Goal: Check status: Check status

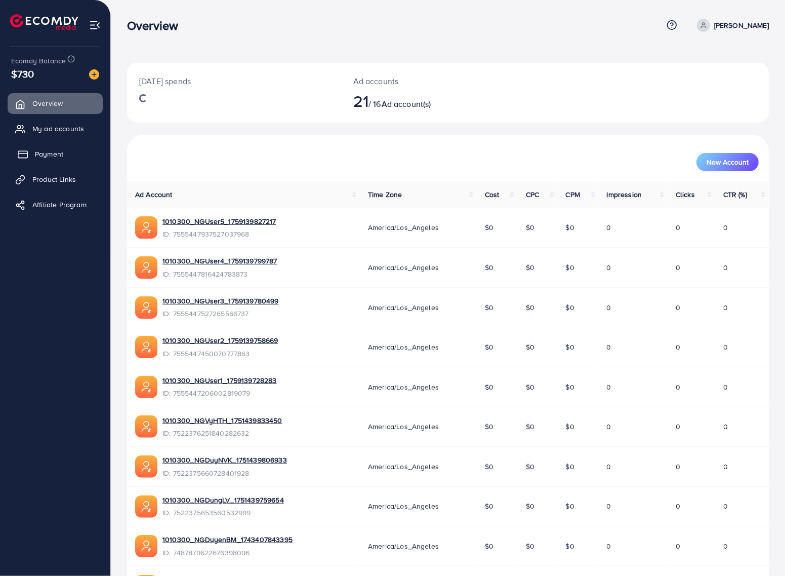
click at [62, 154] on span "Payment" at bounding box center [49, 154] width 28 height 10
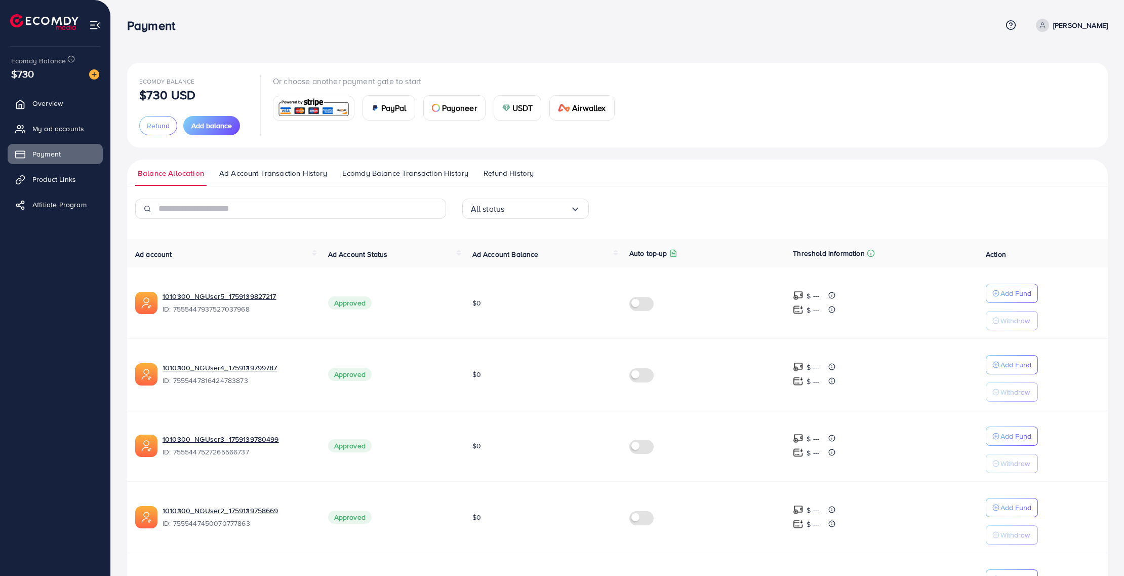
click at [251, 173] on span "Ad Account Transaction History" at bounding box center [273, 173] width 108 height 11
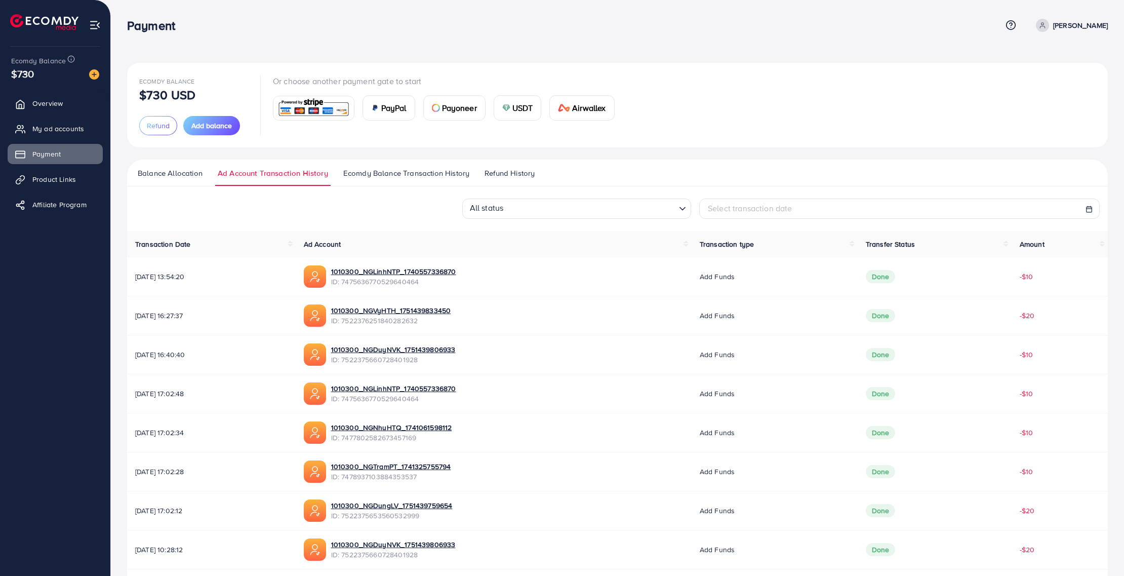
click at [385, 170] on span "Ecomdy Balance Transaction History" at bounding box center [406, 173] width 126 height 11
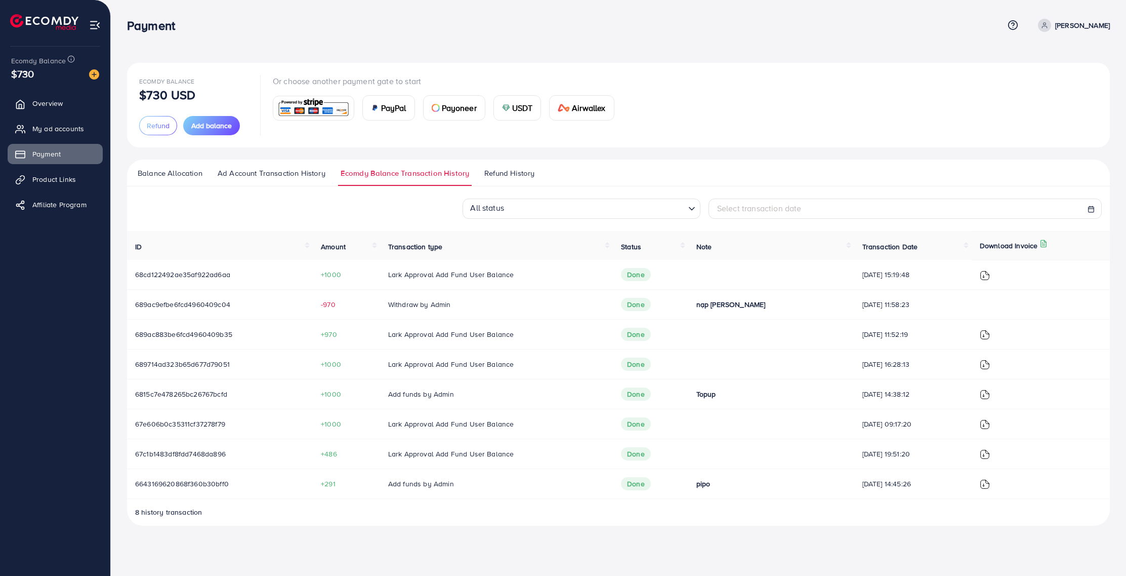
click at [266, 177] on span "Ad Account Transaction History" at bounding box center [272, 173] width 108 height 11
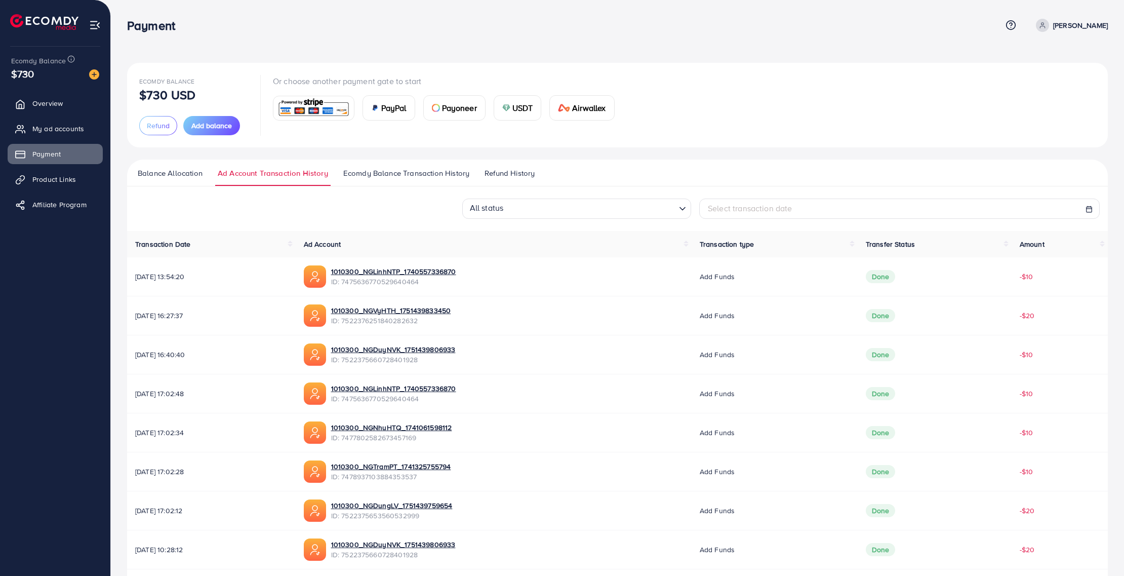
drag, startPoint x: 276, startPoint y: 307, endPoint x: 1055, endPoint y: 319, distance: 779.1
click at [787, 319] on tr "[DATE] 16:27:37 1010300_NGVyHTH_1751439833450 ID: 7522376251840282632 Add funds…" at bounding box center [617, 315] width 981 height 39
click at [787, 213] on div "Select transaction date" at bounding box center [899, 208] width 383 height 12
select select "*"
select select "**"
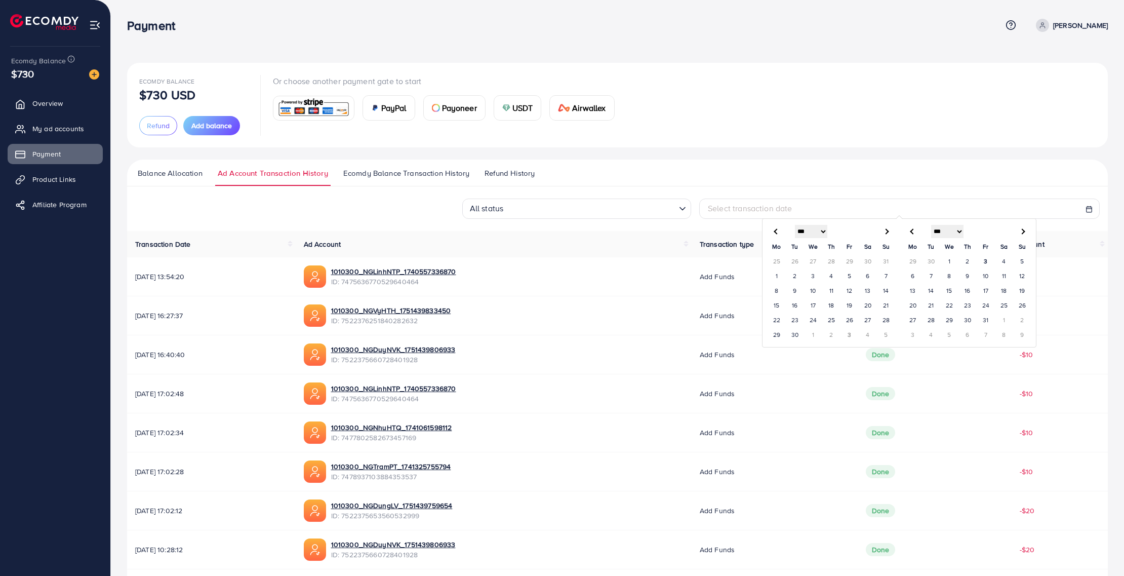
click at [530, 208] on input "Search for option" at bounding box center [590, 209] width 169 height 16
click at [642, 170] on ul "Balance Allocation Ad Account Transaction History Ecomdy Balance Transaction Hi…" at bounding box center [617, 172] width 981 height 27
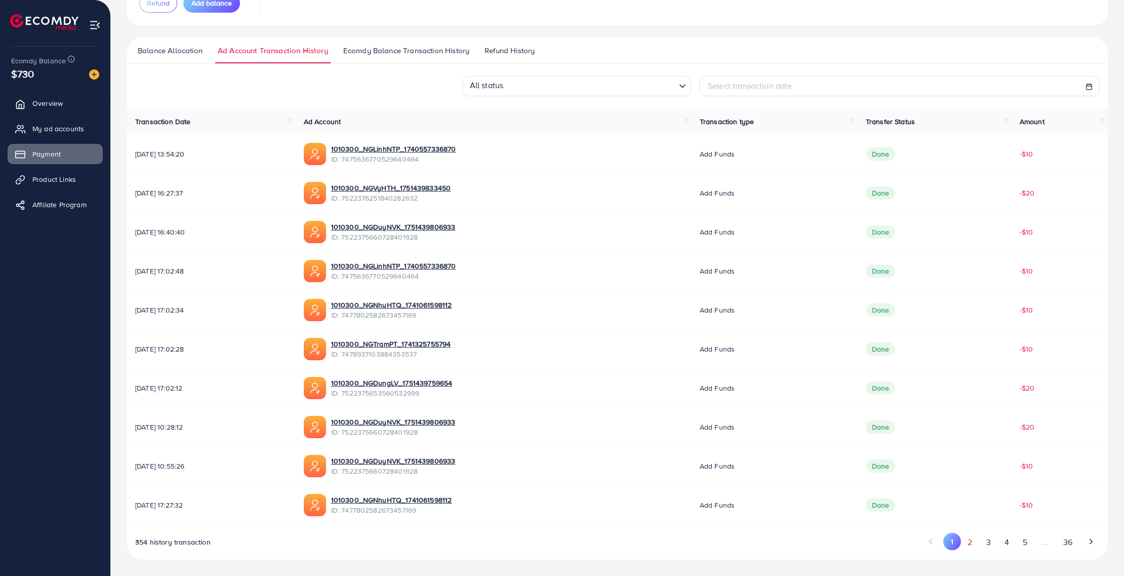
click at [787, 547] on button "2" at bounding box center [970, 542] width 18 height 19
click at [787, 541] on button "3" at bounding box center [988, 542] width 18 height 19
click at [787, 547] on button "4" at bounding box center [1006, 542] width 18 height 19
click at [787, 542] on button "5" at bounding box center [1024, 542] width 18 height 19
click at [787, 544] on button "6" at bounding box center [1024, 542] width 18 height 19
